Goal: Check status

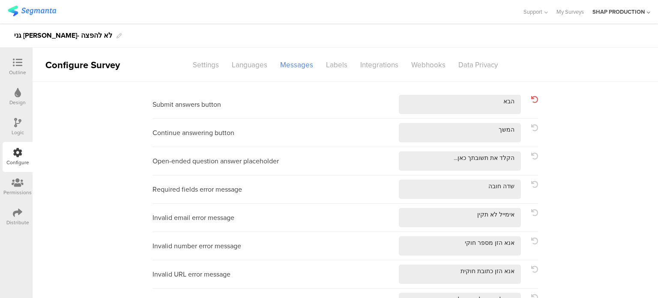
click at [31, 11] on img at bounding box center [32, 11] width 48 height 11
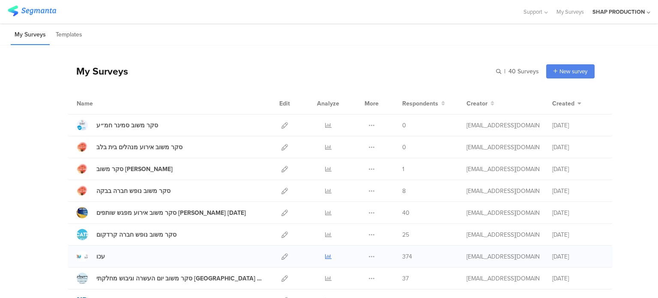
click at [326, 255] on icon at bounding box center [328, 256] width 6 height 6
